Goal: Task Accomplishment & Management: Manage account settings

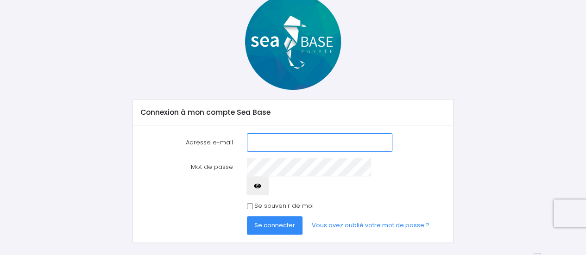
scroll to position [58, 0]
click at [273, 139] on input "Adresse e-mail" at bounding box center [319, 142] width 145 height 19
type input "cedric1447@hotmail.com"
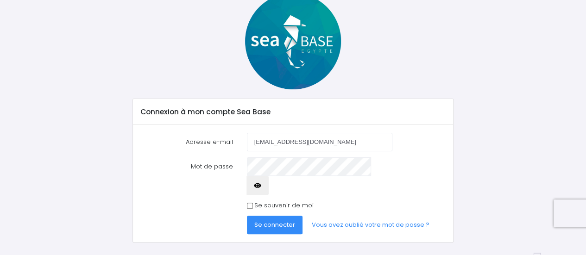
click at [275, 220] on span "Se connecter" at bounding box center [274, 224] width 41 height 9
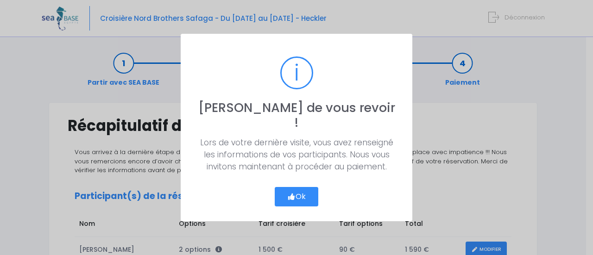
click at [306, 189] on button "Ok" at bounding box center [297, 196] width 44 height 19
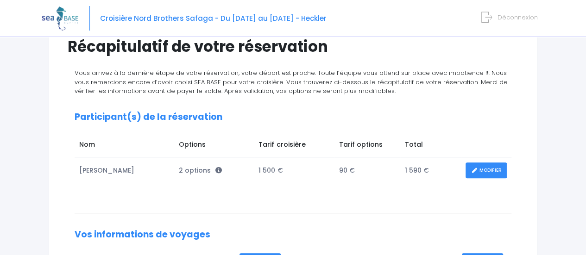
scroll to position [68, 0]
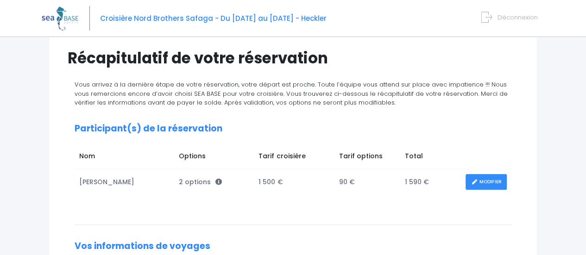
click at [483, 182] on link "MODIFIER" at bounding box center [485, 182] width 41 height 16
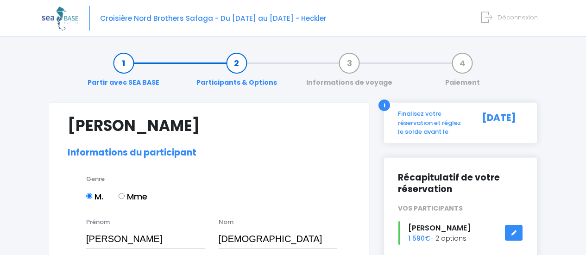
select select "PADI Advanced OW diver"
select select "44/45"
select select "XL"
select select "M"
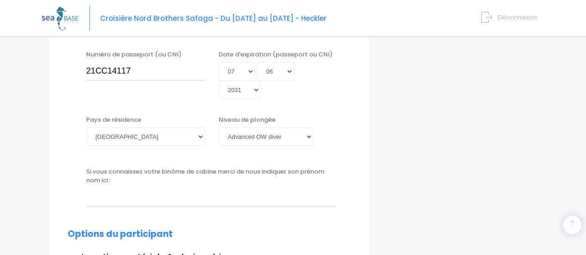
scroll to position [324, 0]
click at [136, 189] on input "text" at bounding box center [211, 198] width 251 height 19
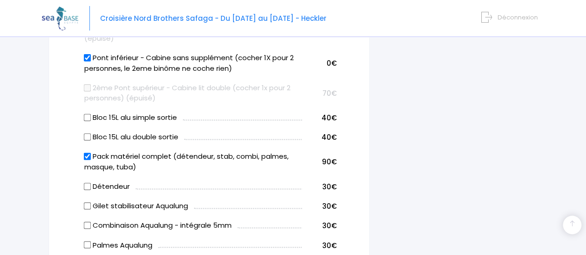
scroll to position [648, 0]
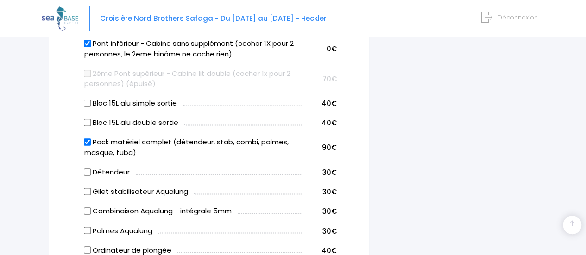
type input "[PERSON_NAME]"
click at [88, 138] on input "Pack matériel complet (détendeur, stab, combi, palmes, masque, tuba)" at bounding box center [86, 141] width 7 height 7
checkbox input "false"
click at [87, 168] on input "Détendeur" at bounding box center [86, 171] width 7 height 7
checkbox input "true"
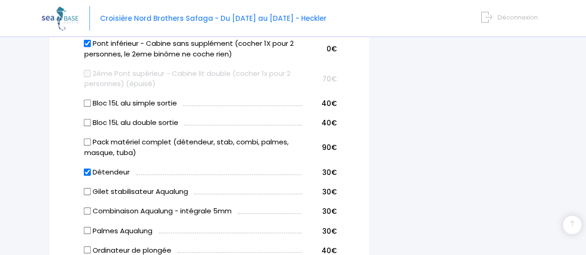
click at [85, 188] on input "Gilet stabilisateur Aqualung" at bounding box center [86, 191] width 7 height 7
checkbox input "true"
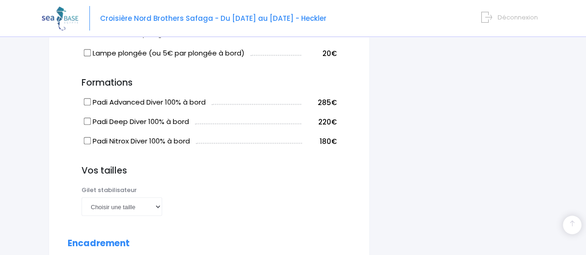
scroll to position [880, 0]
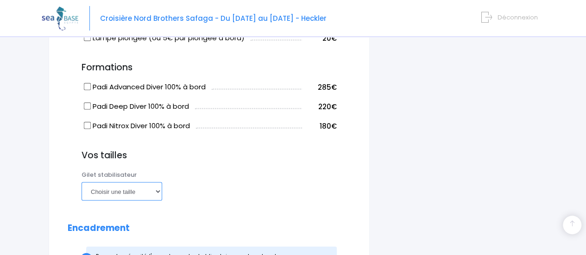
click at [136, 182] on select "Choisir une taille XXS XS S M ML L XL XXL" at bounding box center [122, 191] width 81 height 19
select select "M"
click at [82, 182] on select "Choisir une taille XXS XS S M ML L XL XXL" at bounding box center [122, 191] width 81 height 19
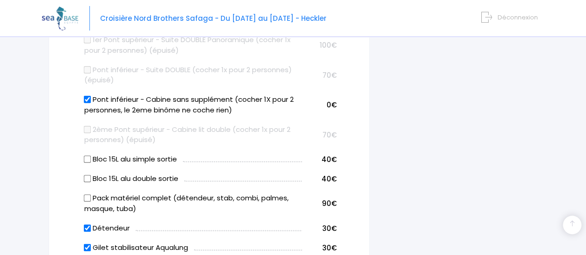
scroll to position [595, 0]
